Goal: Register for event/course

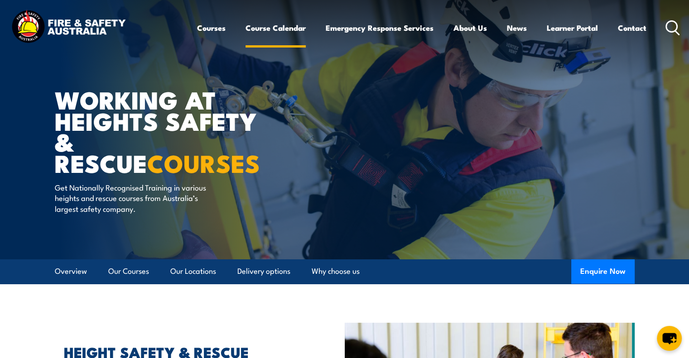
click at [268, 30] on link "Course Calendar" at bounding box center [275, 28] width 60 height 24
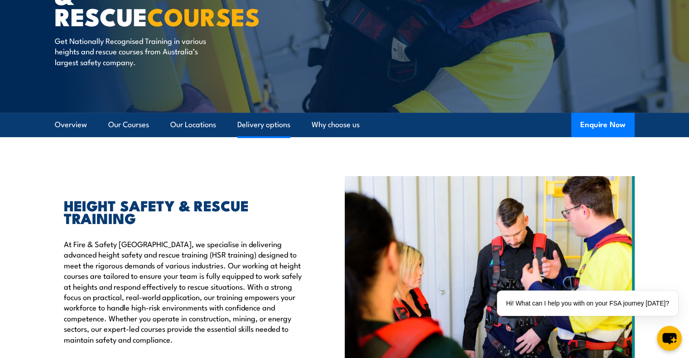
scroll to position [181, 0]
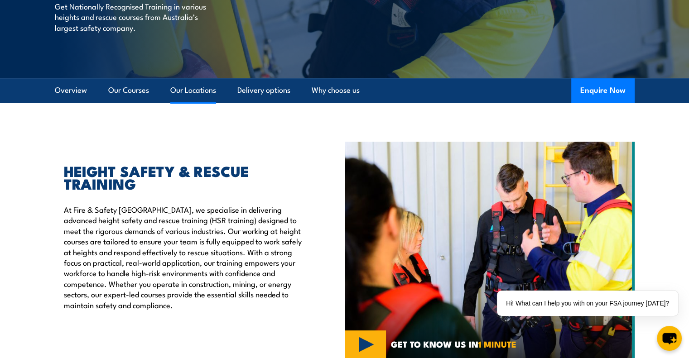
click at [195, 91] on link "Our Locations" at bounding box center [193, 90] width 46 height 24
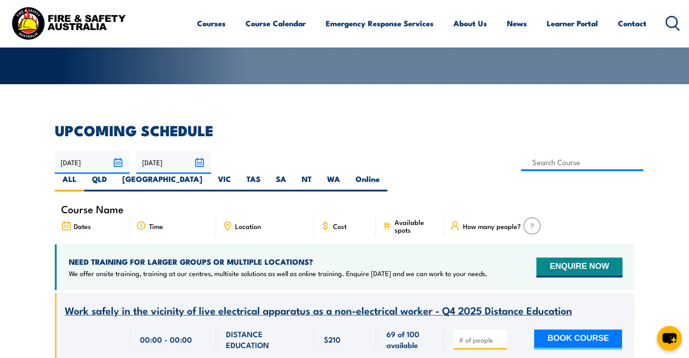
scroll to position [226, 0]
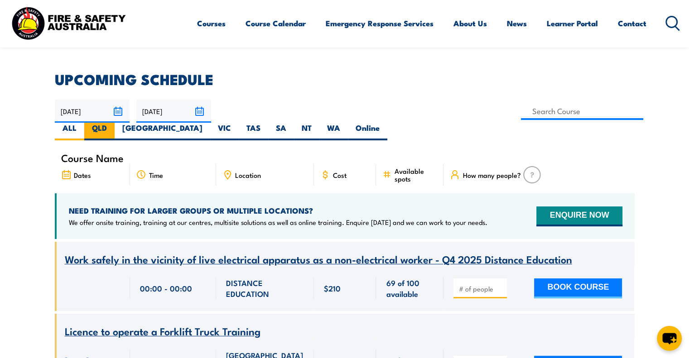
click at [115, 123] on label "QLD" at bounding box center [99, 132] width 30 height 18
click at [113, 123] on input "QLD" at bounding box center [110, 126] width 6 height 6
radio input "true"
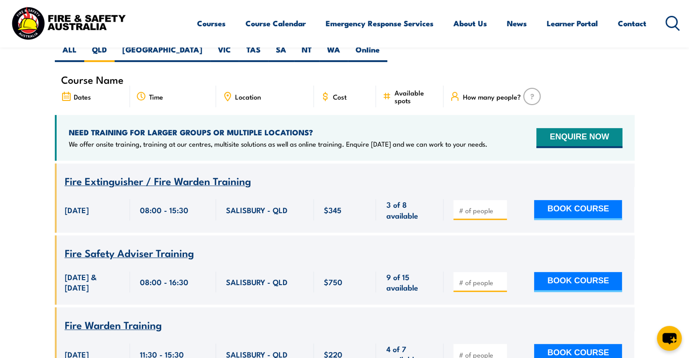
scroll to position [163, 0]
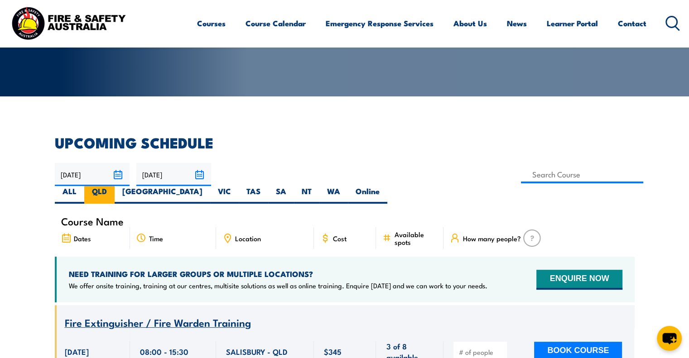
click at [115, 186] on label "QLD" at bounding box center [99, 195] width 30 height 18
click at [113, 186] on input "QLD" at bounding box center [110, 189] width 6 height 6
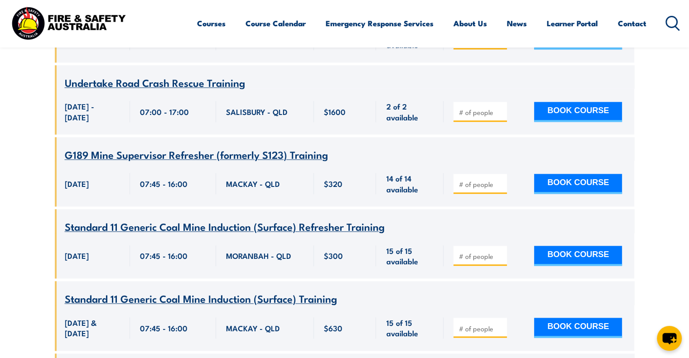
scroll to position [8086, 0]
